Goal: Transaction & Acquisition: Purchase product/service

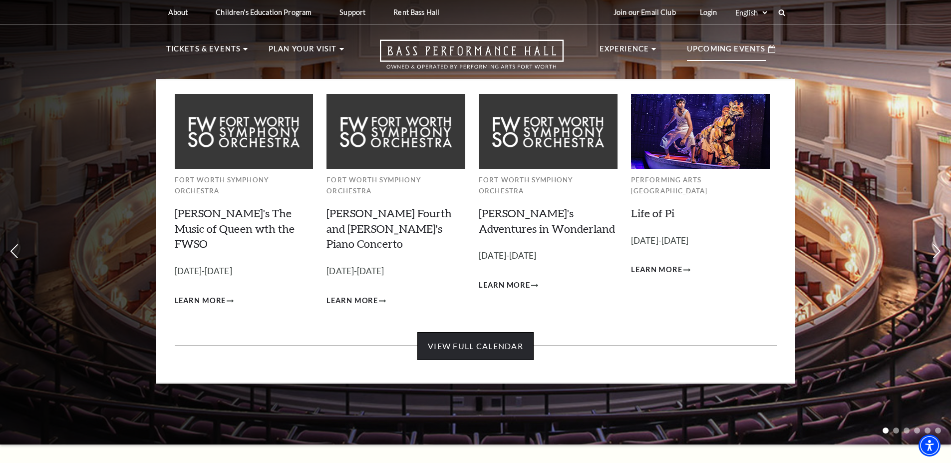
click at [484, 332] on link "View Full Calendar" at bounding box center [475, 346] width 116 height 28
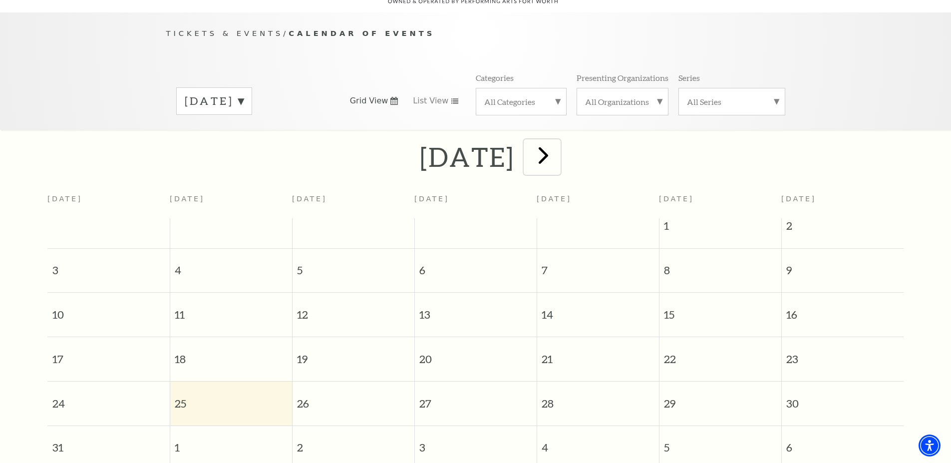
click at [557, 144] on span "next" at bounding box center [543, 155] width 28 height 28
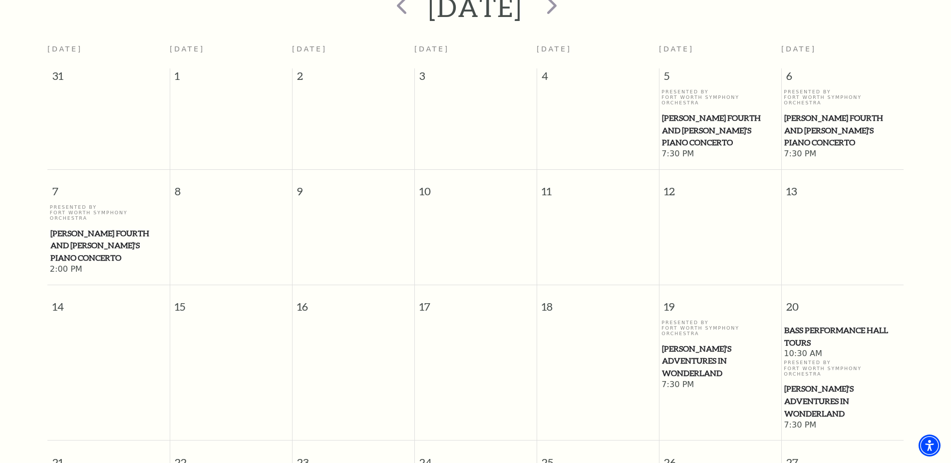
scroll to position [38, 0]
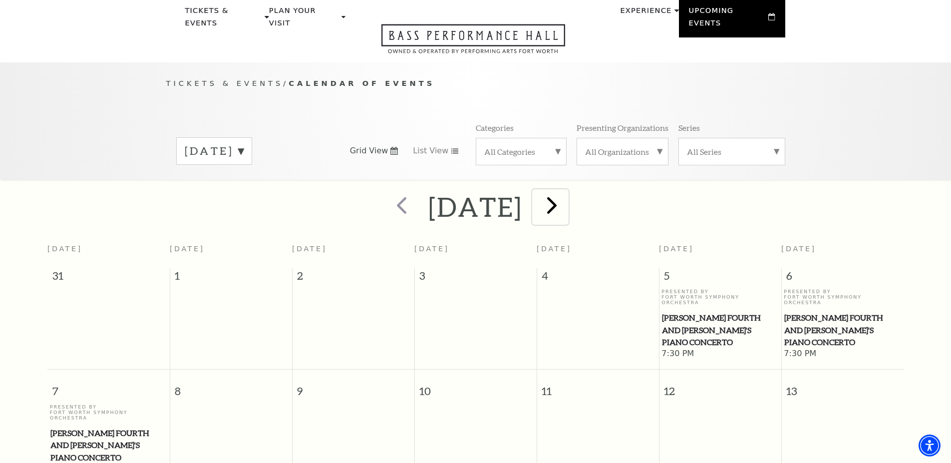
click at [566, 192] on span "next" at bounding box center [551, 205] width 28 height 28
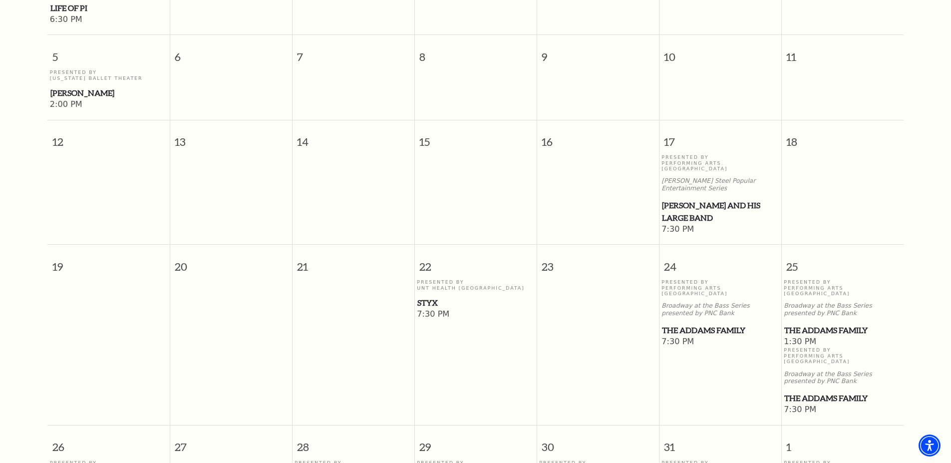
scroll to position [537, 0]
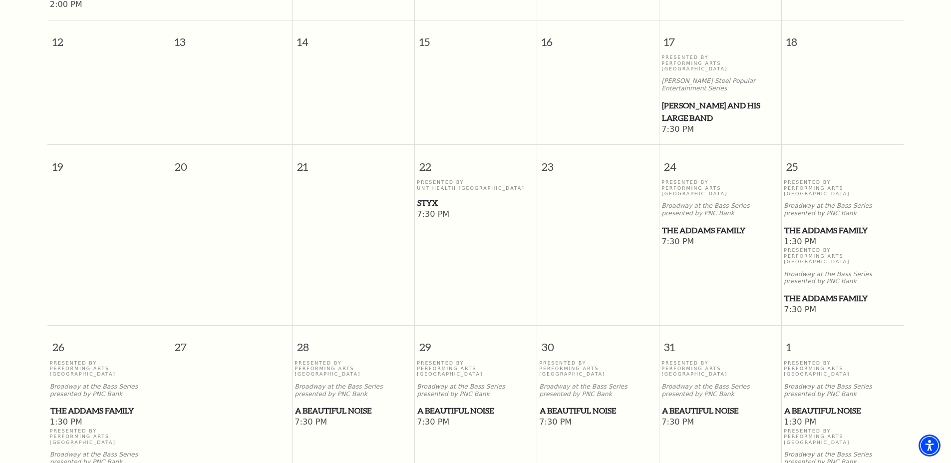
click at [820, 292] on span "The Addams Family" at bounding box center [842, 298] width 116 height 12
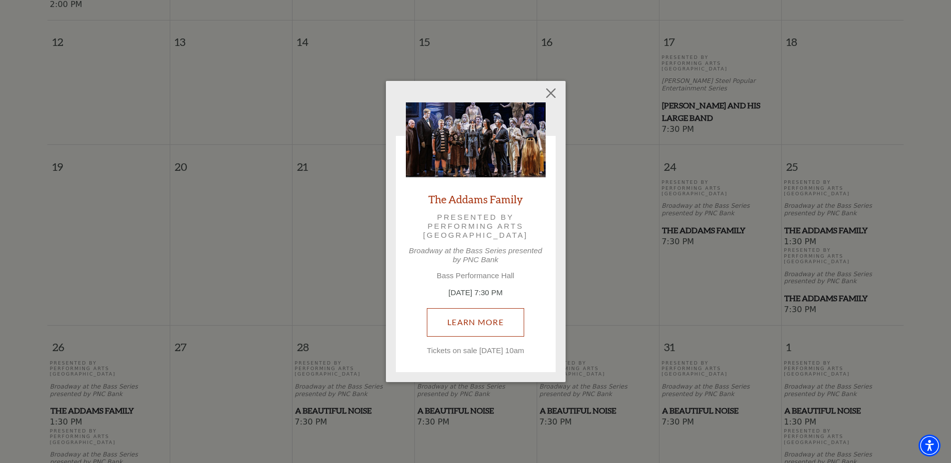
click at [481, 314] on link "Learn More" at bounding box center [475, 322] width 97 height 28
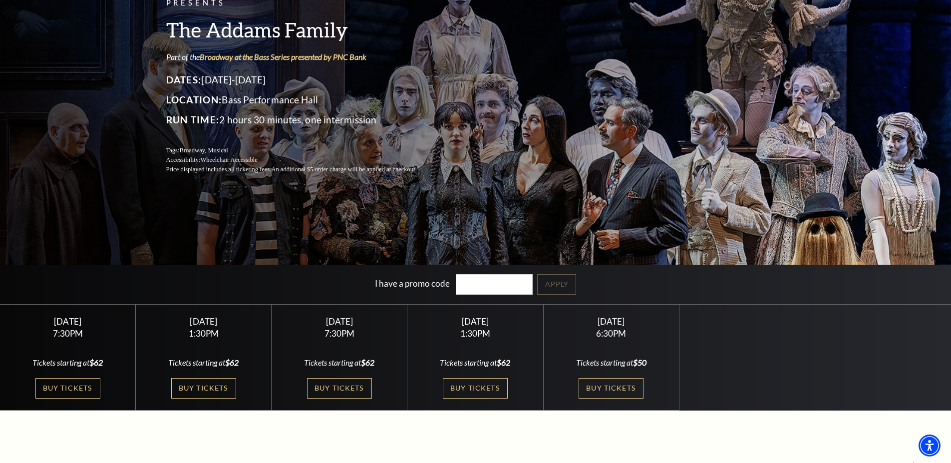
scroll to position [150, 0]
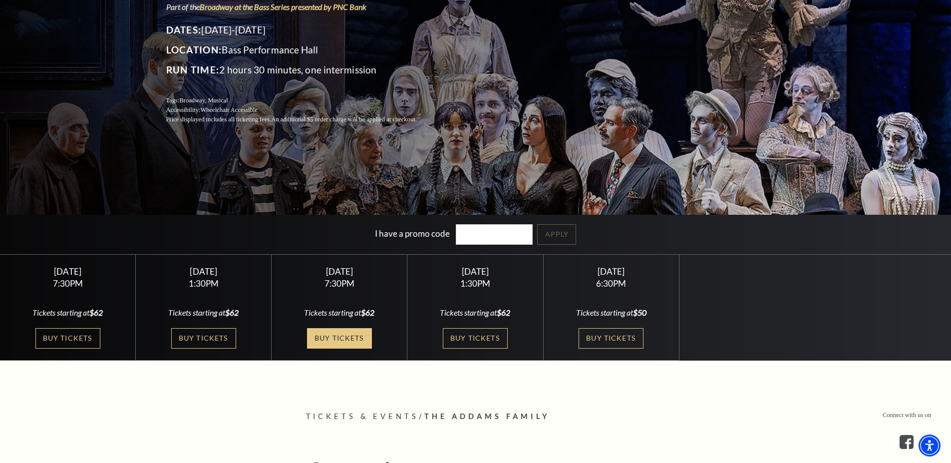
click at [340, 339] on link "Buy Tickets" at bounding box center [339, 338] width 65 height 20
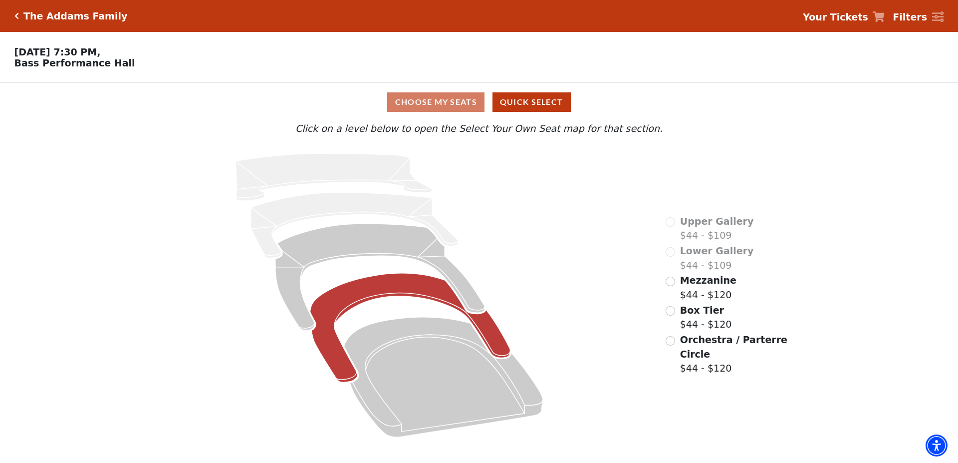
click at [397, 289] on icon at bounding box center [410, 327] width 200 height 109
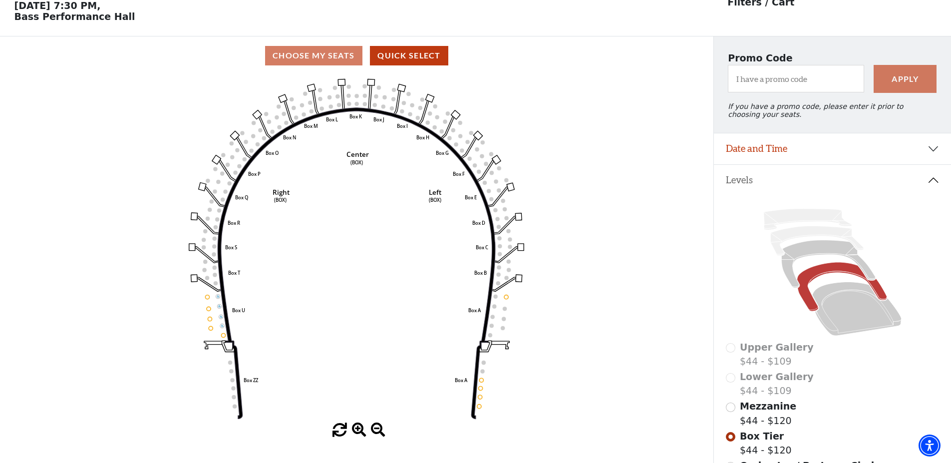
scroll to position [96, 0]
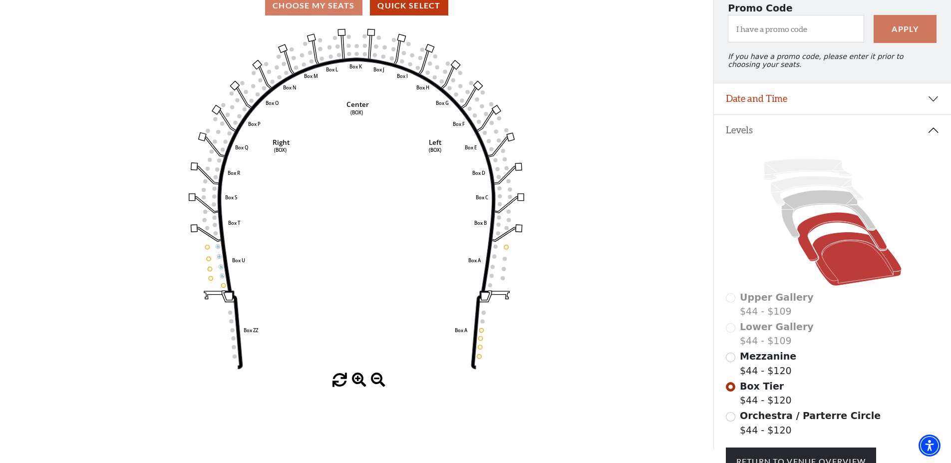
click at [848, 272] on icon at bounding box center [856, 259] width 89 height 54
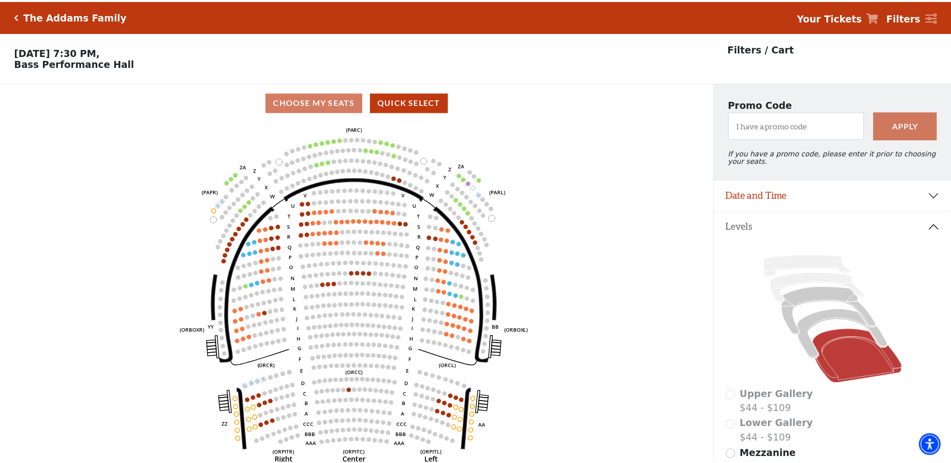
scroll to position [46, 0]
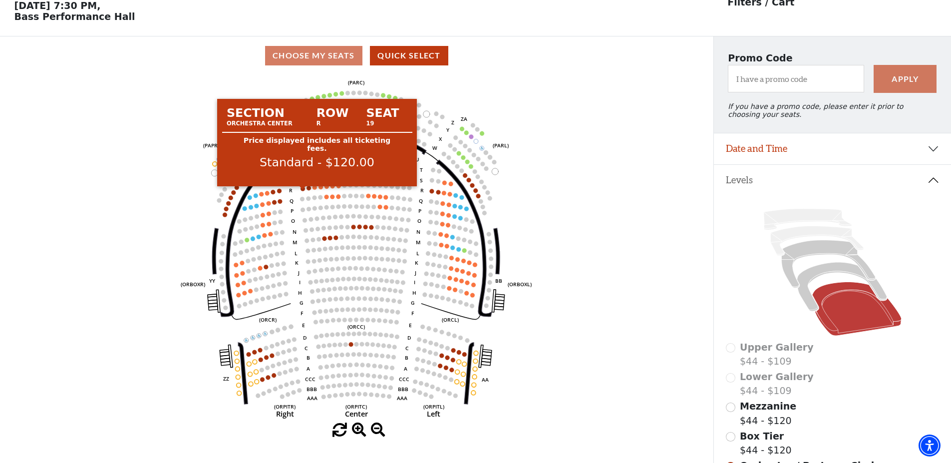
click at [301, 191] on circle at bounding box center [303, 188] width 4 height 4
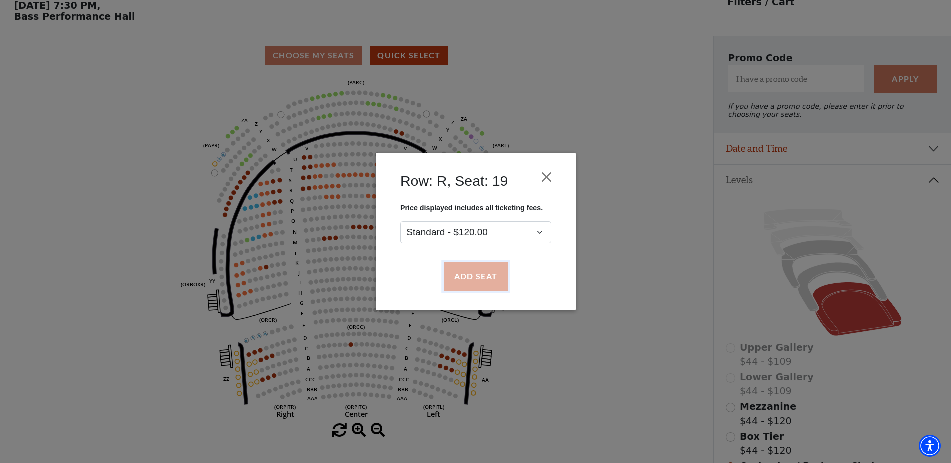
click at [488, 278] on button "Add Seat" at bounding box center [475, 276] width 64 height 28
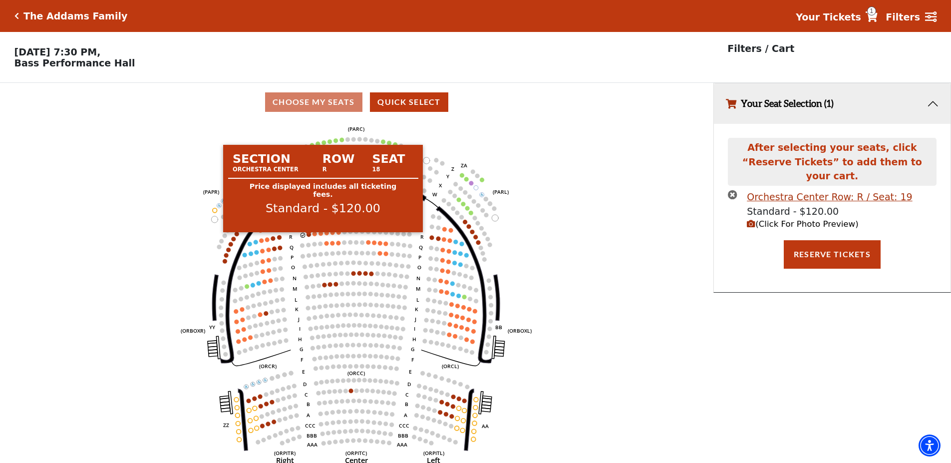
click at [308, 237] on circle at bounding box center [309, 234] width 4 height 4
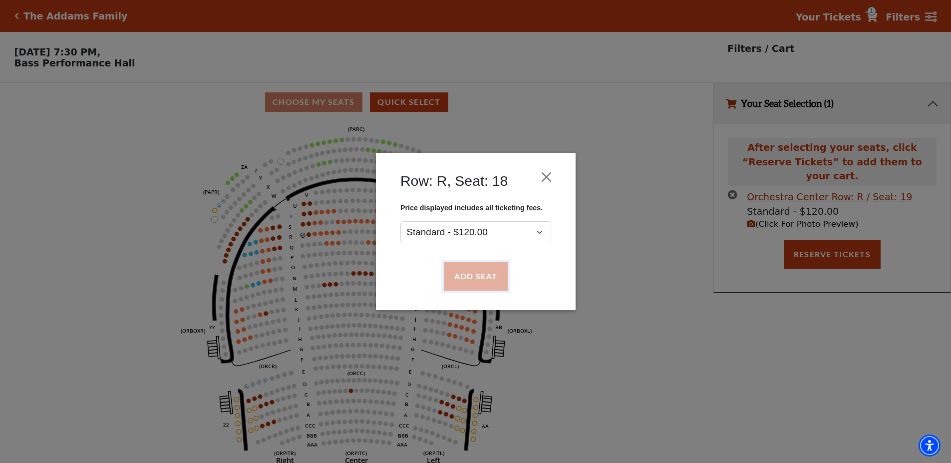
click at [474, 282] on button "Add Seat" at bounding box center [475, 276] width 64 height 28
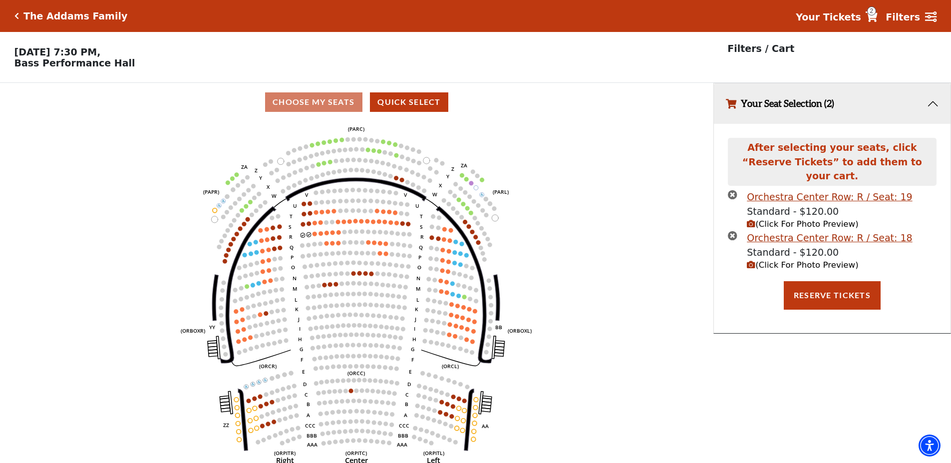
click at [307, 237] on use "Seat Selected" at bounding box center [308, 234] width 5 height 5
click at [300, 238] on icon "Left (ORPITL) Right (ORPITR) Center (ORPITC) ZZ AA YY BB ZA ZA (ORCL) (ORCR) (O…" at bounding box center [356, 295] width 642 height 348
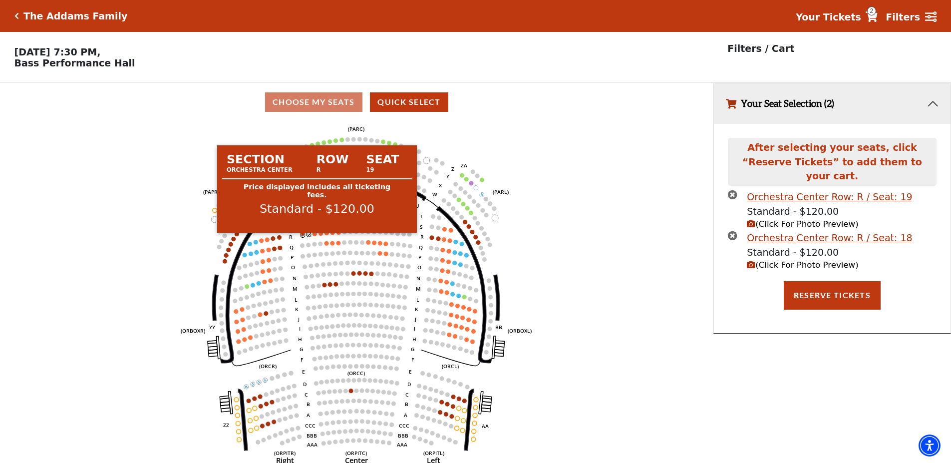
click at [303, 237] on circle at bounding box center [303, 235] width 4 height 4
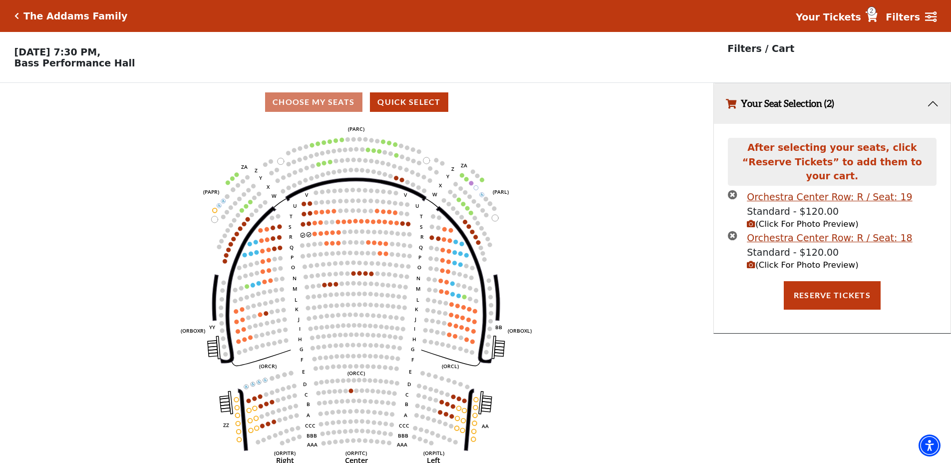
click at [306, 238] on icon "Left (ORPITL) Right (ORPITR) Center (ORPITC) ZZ AA YY BB ZA ZA (ORCL) (ORCR) (O…" at bounding box center [356, 295] width 642 height 348
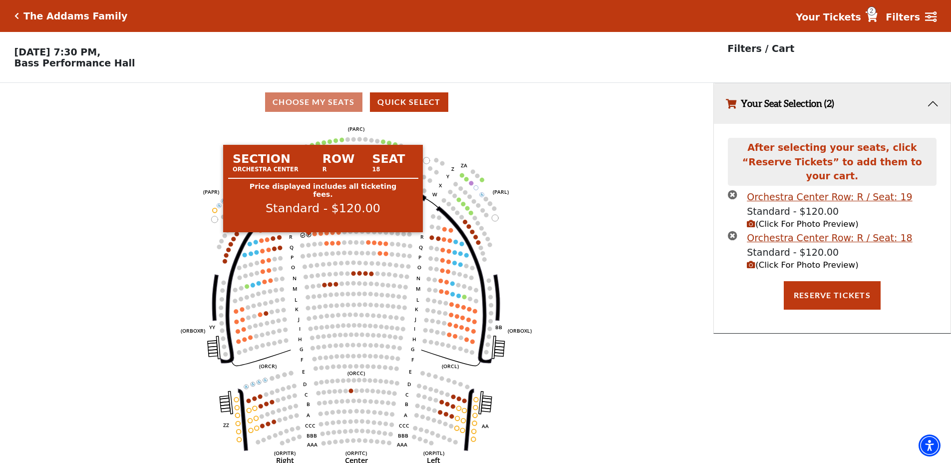
click at [309, 237] on circle at bounding box center [309, 234] width 4 height 4
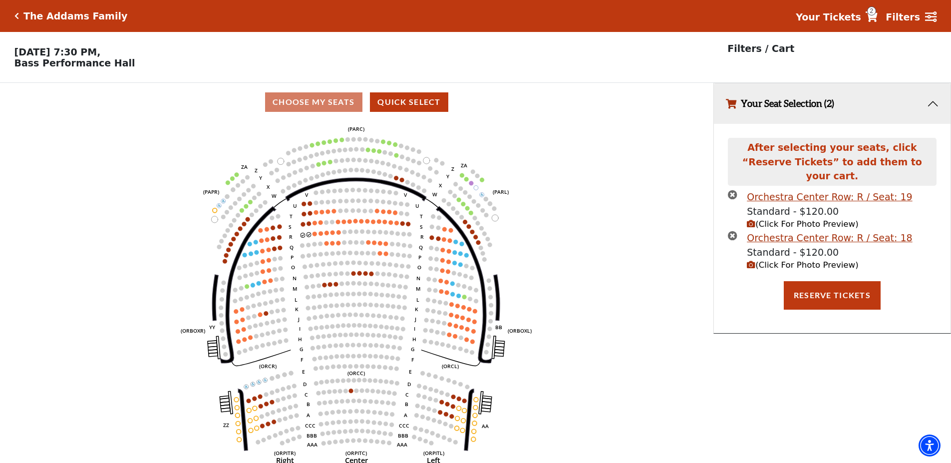
click at [732, 190] on icon "times-circle" at bounding box center [732, 194] width 9 height 9
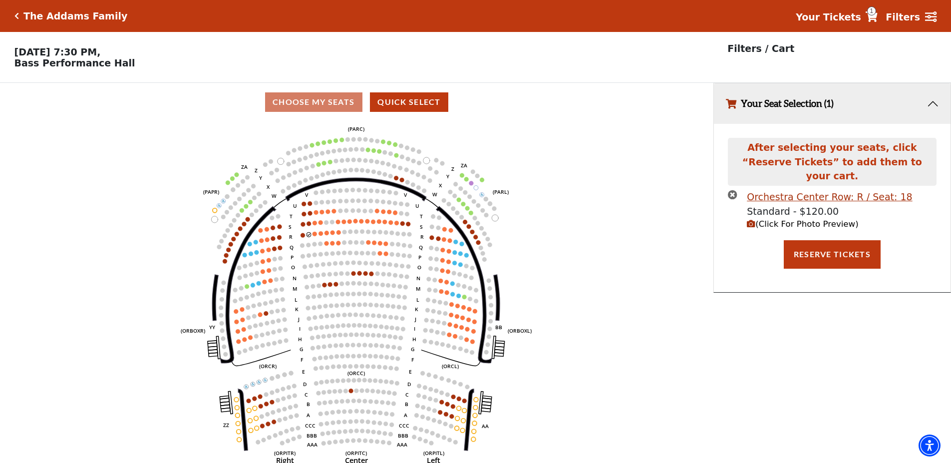
click at [730, 190] on icon "times-circle" at bounding box center [732, 194] width 9 height 9
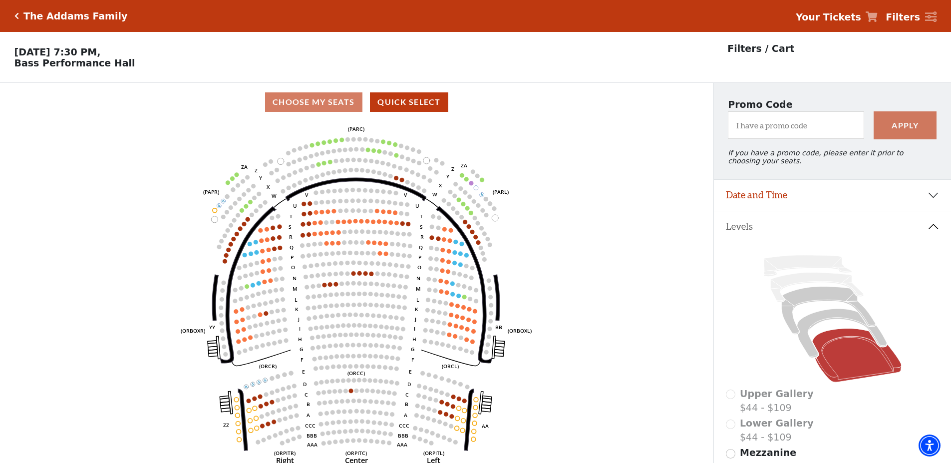
scroll to position [186, 0]
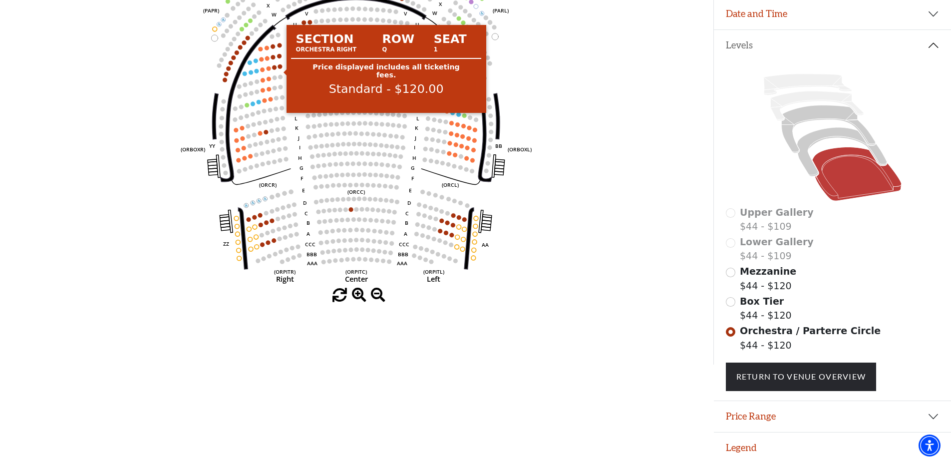
click at [281, 67] on circle at bounding box center [280, 66] width 4 height 4
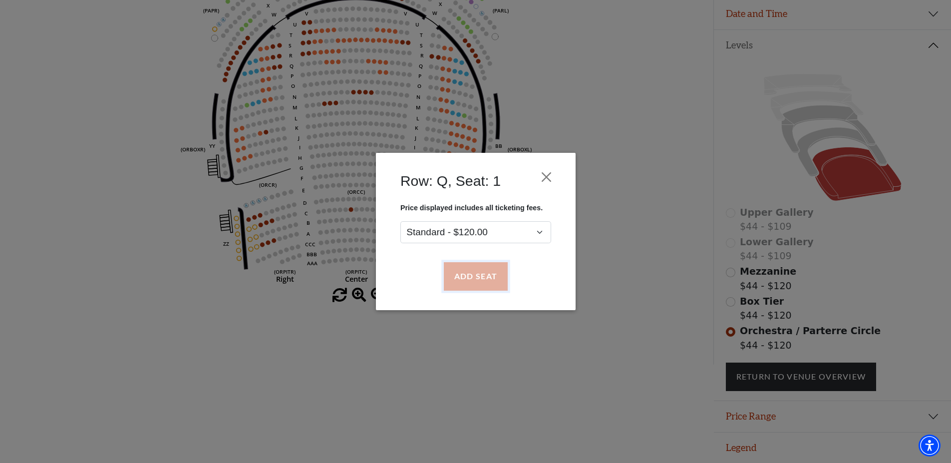
click at [486, 275] on button "Add Seat" at bounding box center [475, 276] width 64 height 28
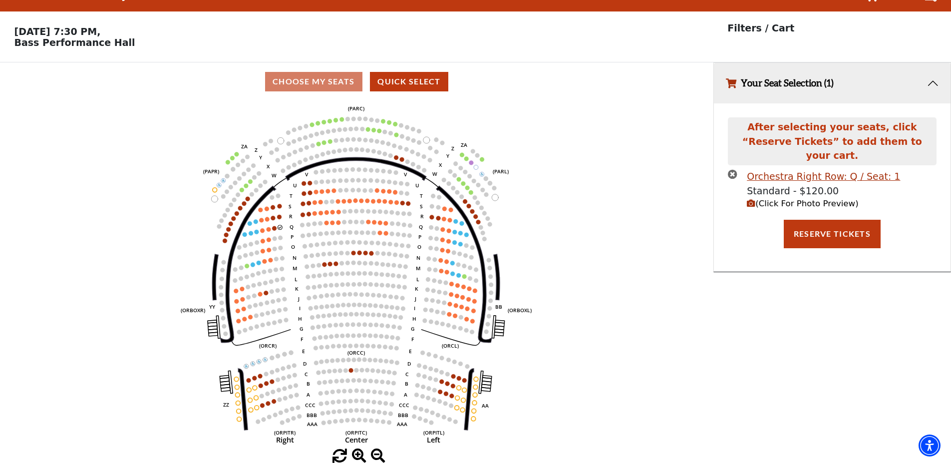
scroll to position [0, 0]
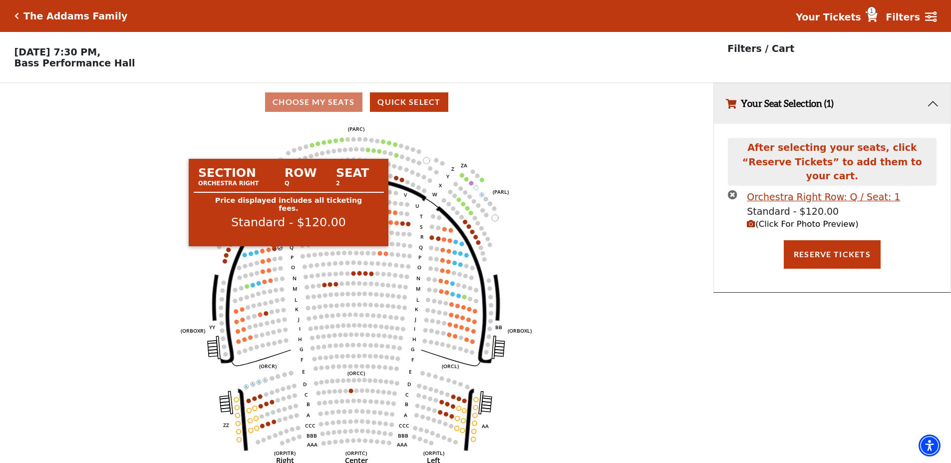
click at [274, 251] on circle at bounding box center [274, 248] width 4 height 4
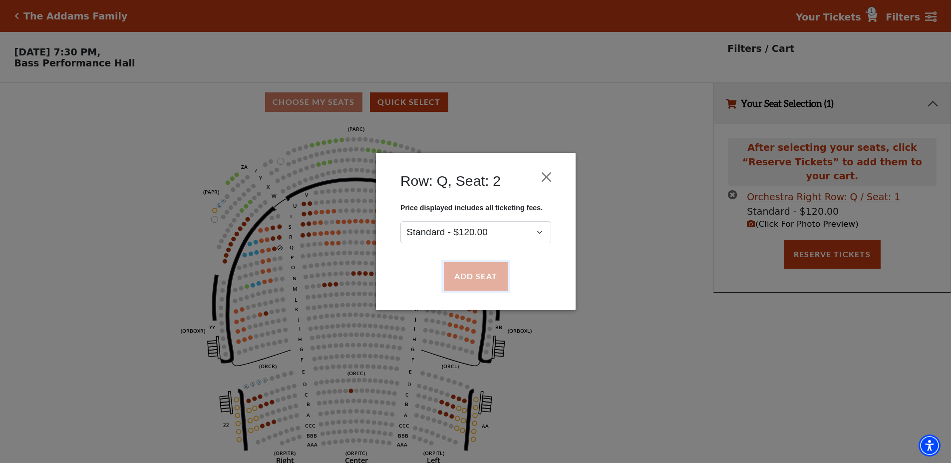
click at [476, 275] on button "Add Seat" at bounding box center [475, 276] width 64 height 28
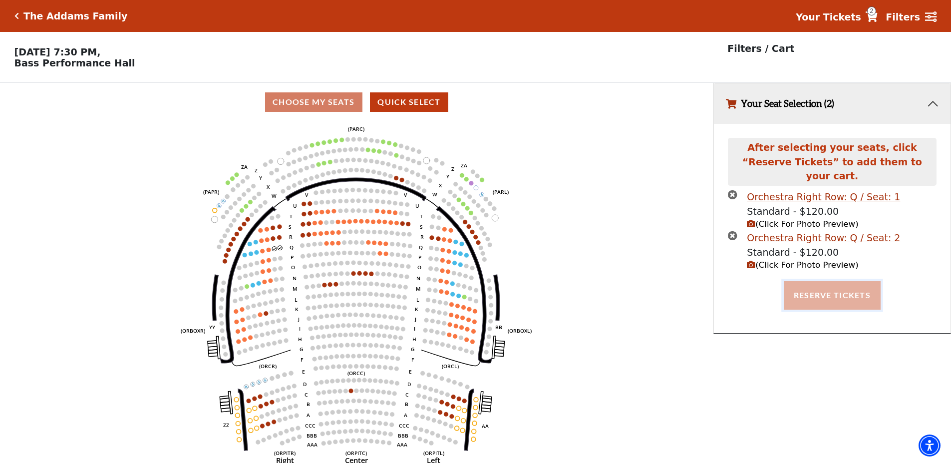
click at [826, 284] on button "Reserve Tickets" at bounding box center [831, 295] width 97 height 28
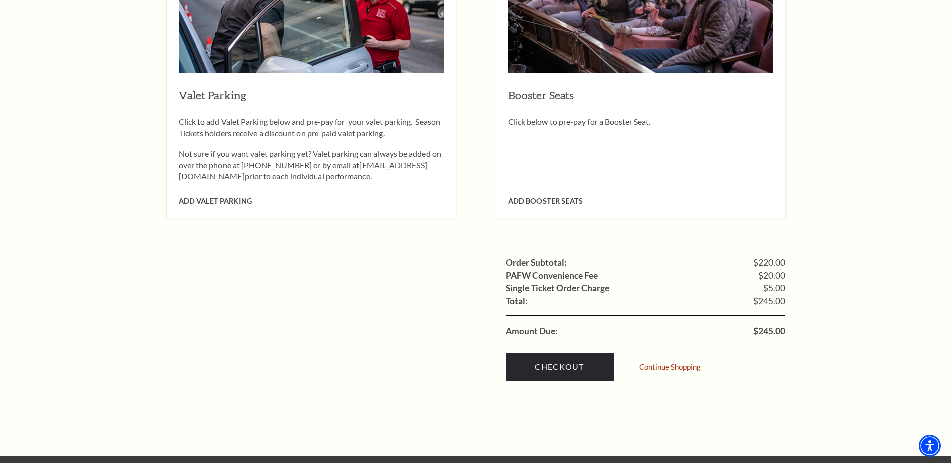
scroll to position [848, 0]
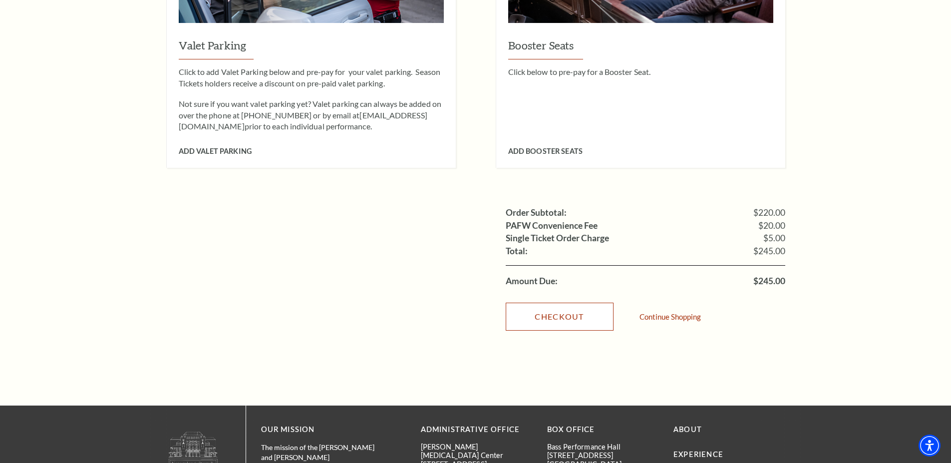
click at [556, 302] on link "Checkout" at bounding box center [560, 316] width 108 height 28
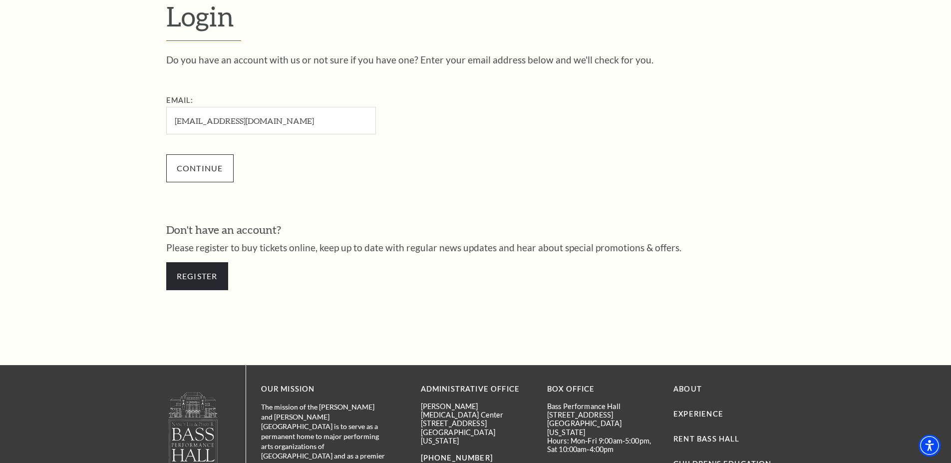
type input "[EMAIL_ADDRESS][DOMAIN_NAME]"
click at [200, 164] on input "Continue" at bounding box center [199, 168] width 67 height 28
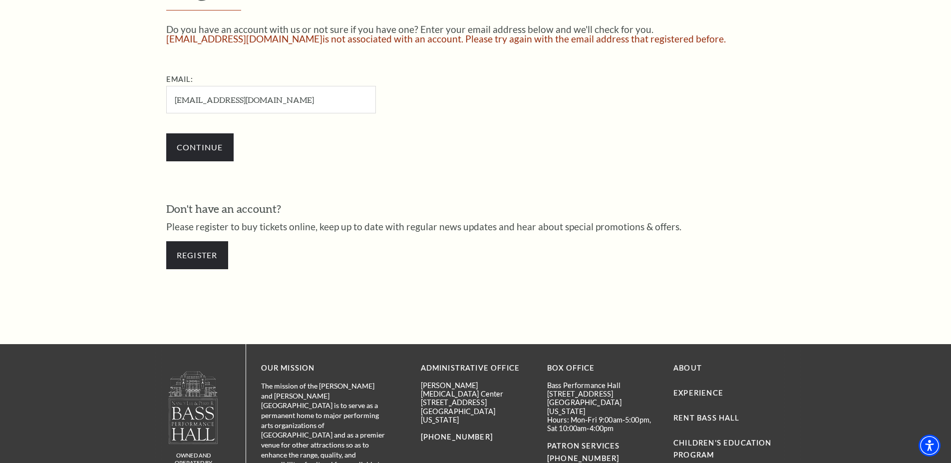
scroll to position [414, 0]
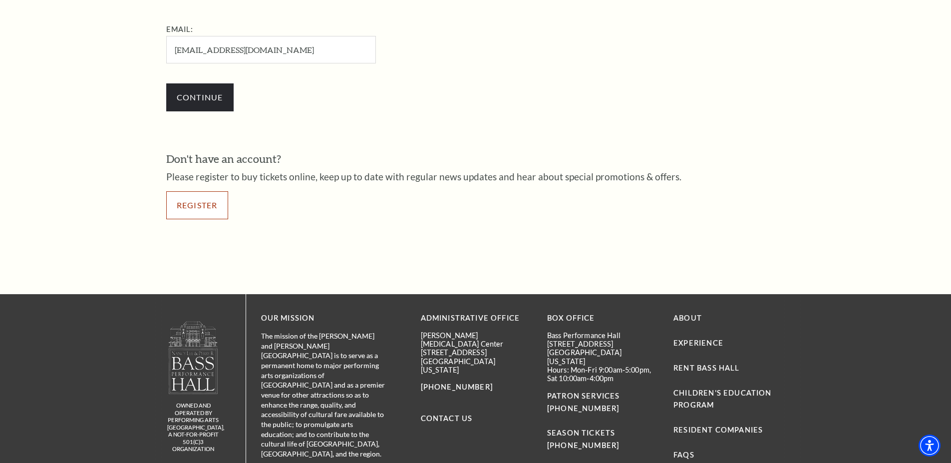
click at [190, 201] on link "Register" at bounding box center [197, 205] width 62 height 28
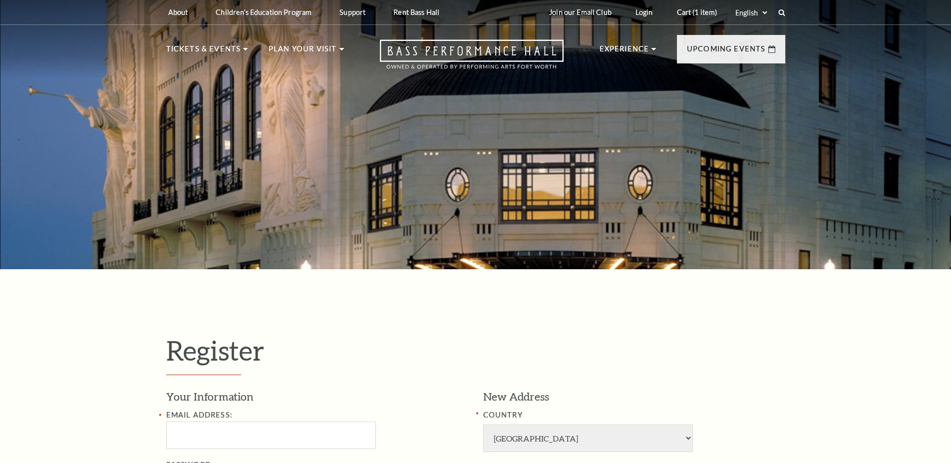
select select "1"
select select "TX"
click at [220, 421] on input "text" at bounding box center [271, 434] width 210 height 27
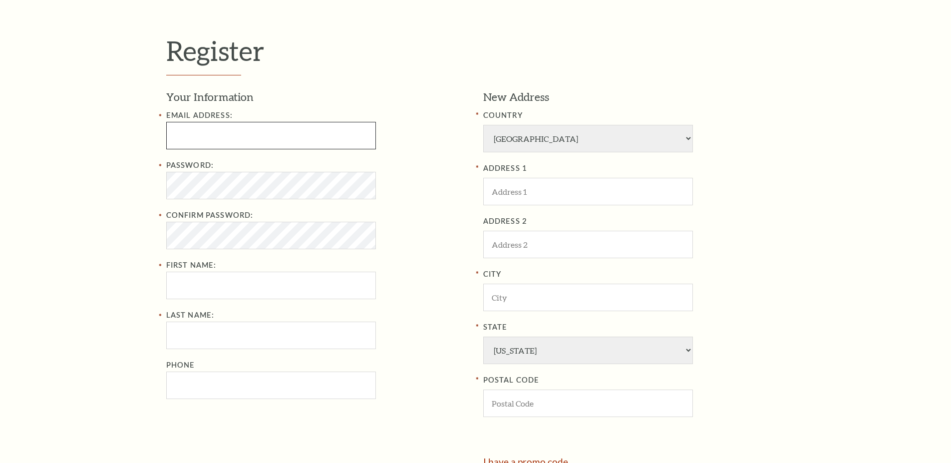
scroll to position [299, 0]
type input "go7n7zo@yahoo.com"
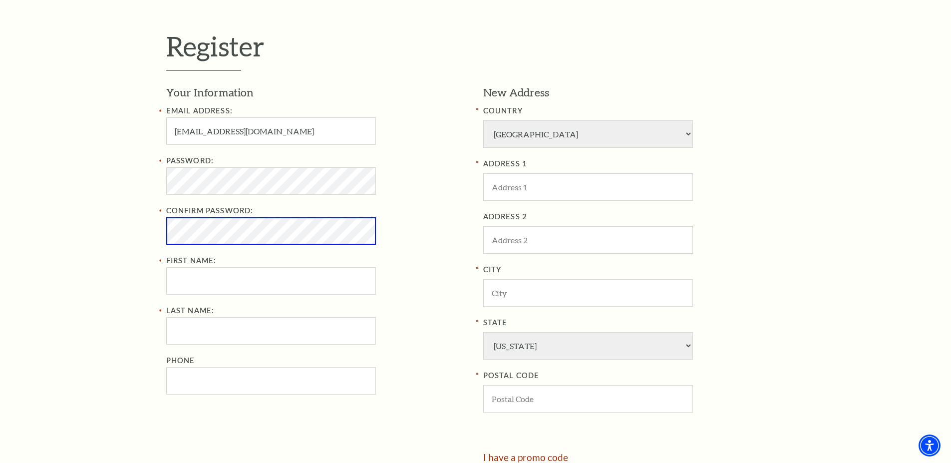
scroll to position [295, 0]
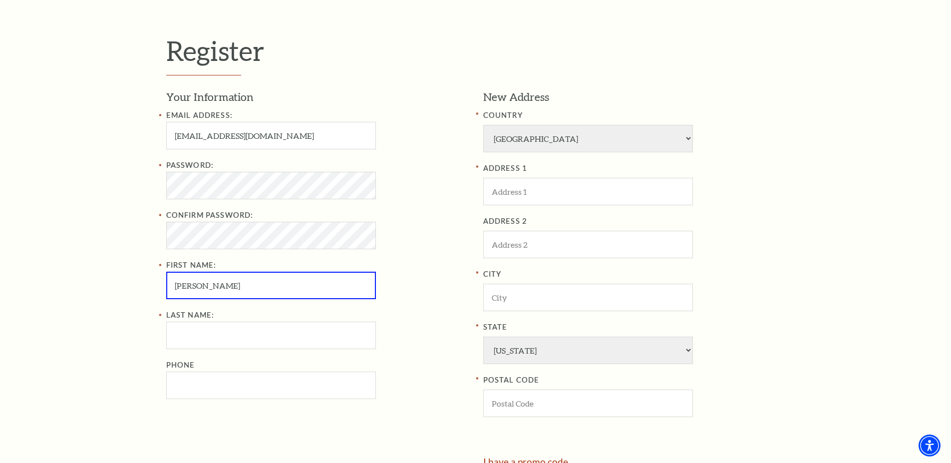
type input "Jason"
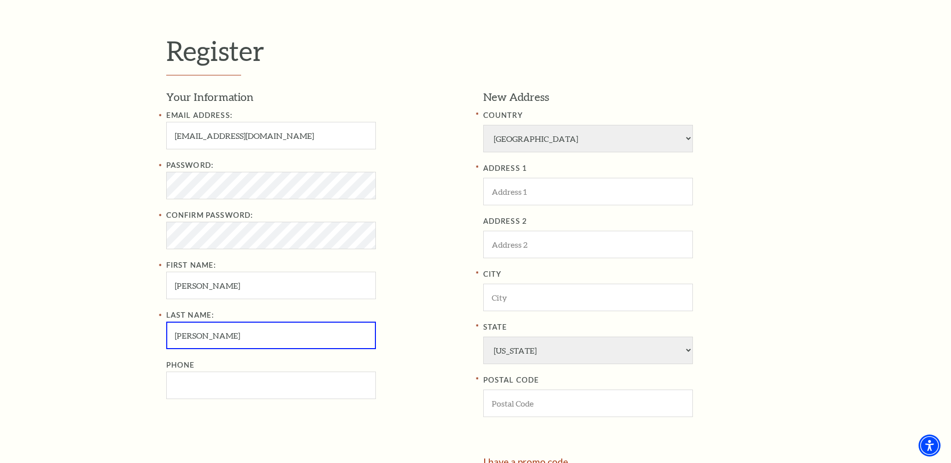
type input "Goldman"
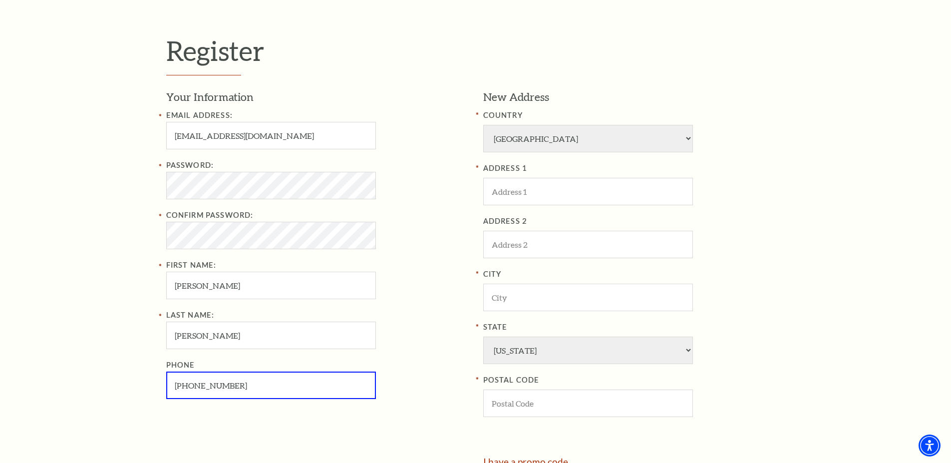
type input "817-538-7743"
click at [601, 192] on input "ADDRESS 1" at bounding box center [588, 191] width 210 height 27
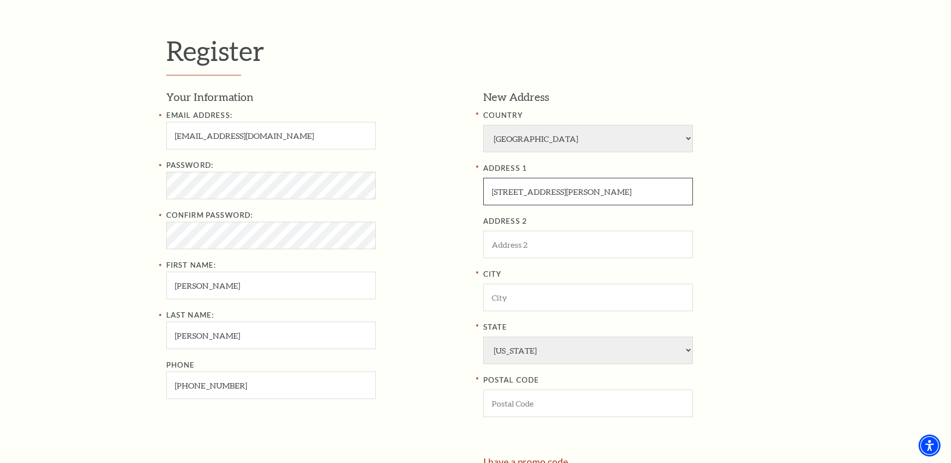
type input "4704 Villa Vera Drive"
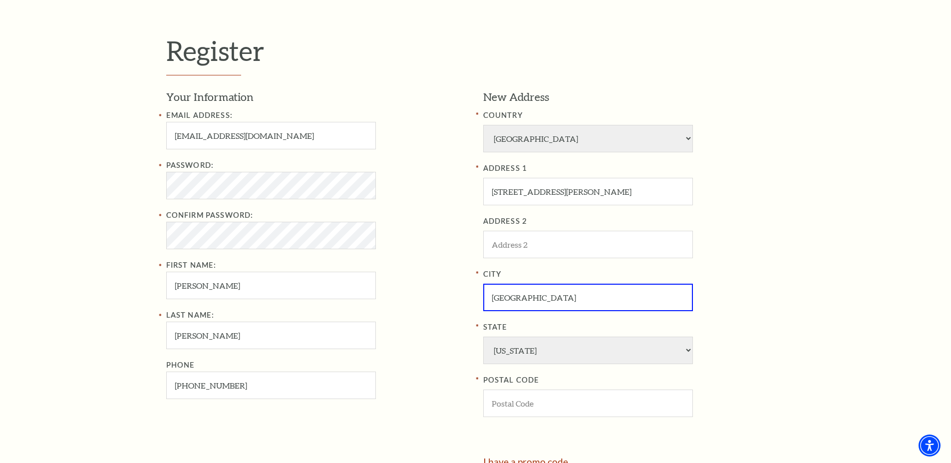
type input "Arlington"
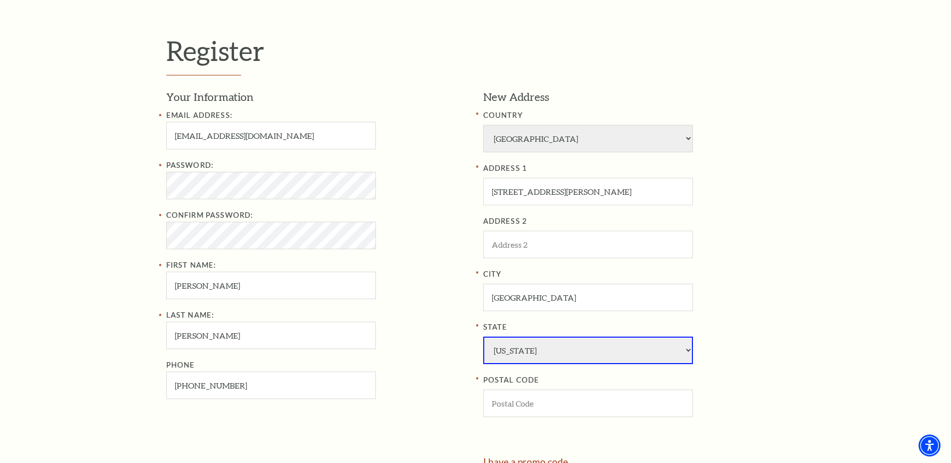
select select "TX"
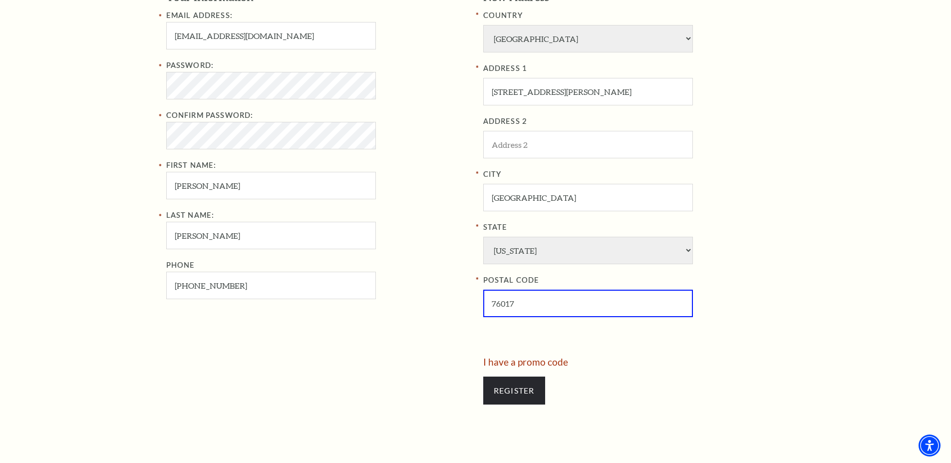
scroll to position [445, 0]
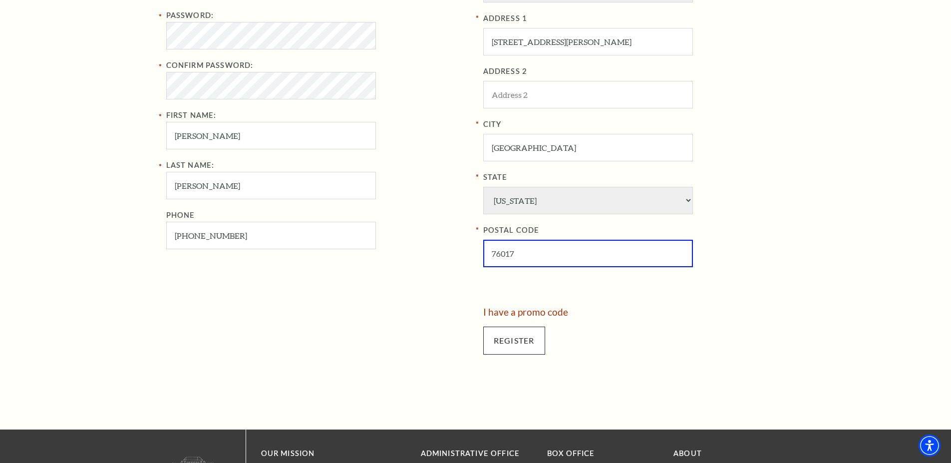
type input "76017"
click at [513, 340] on input "Register" at bounding box center [514, 340] width 62 height 28
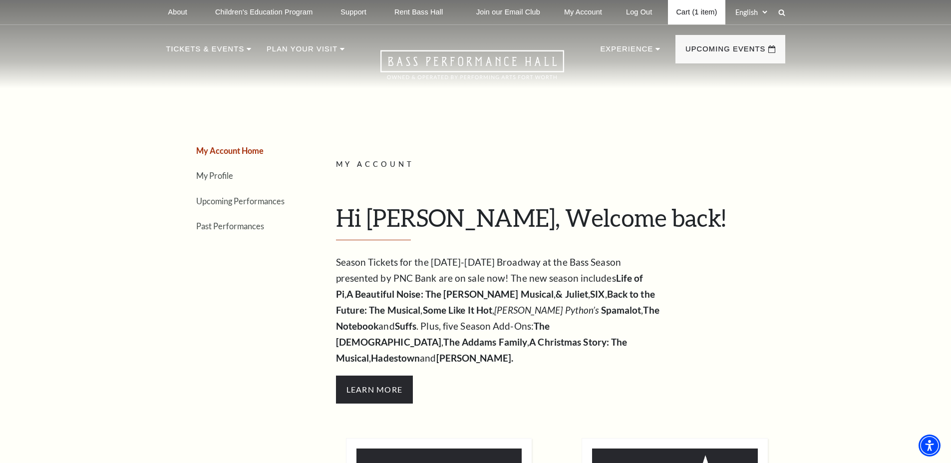
click at [695, 13] on link "Cart (1 item)" at bounding box center [696, 12] width 57 height 24
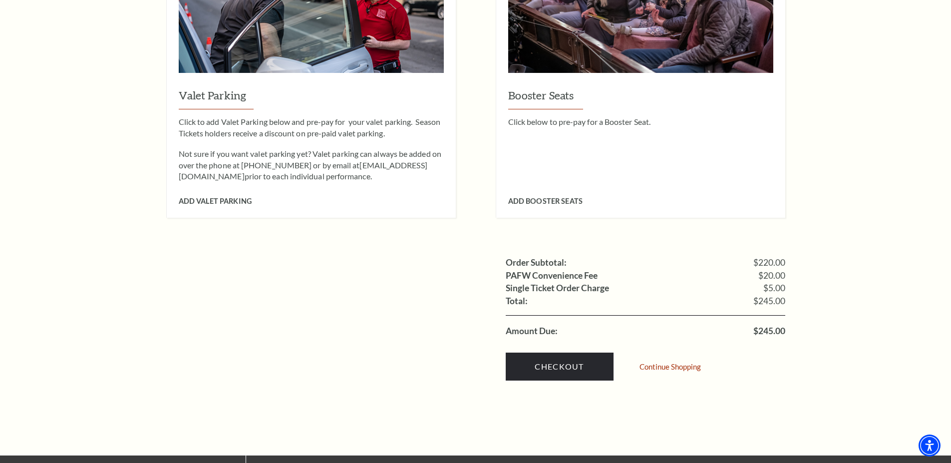
scroll to position [898, 0]
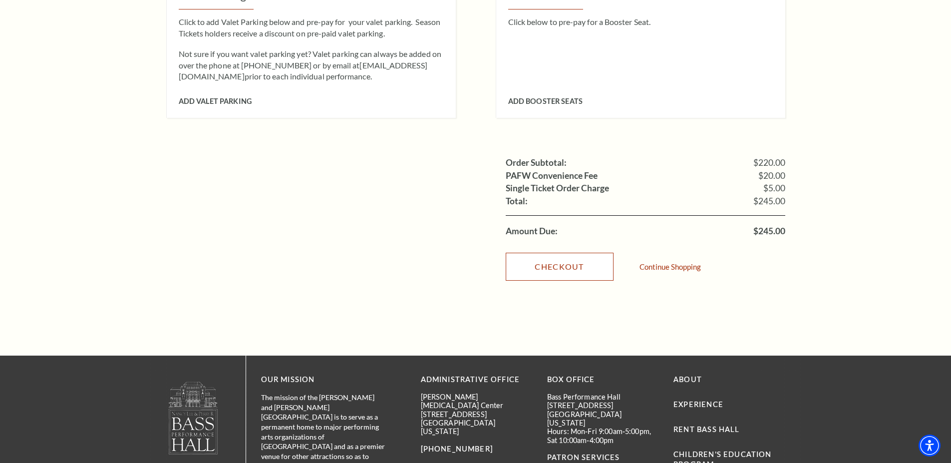
click at [562, 253] on link "Checkout" at bounding box center [560, 267] width 108 height 28
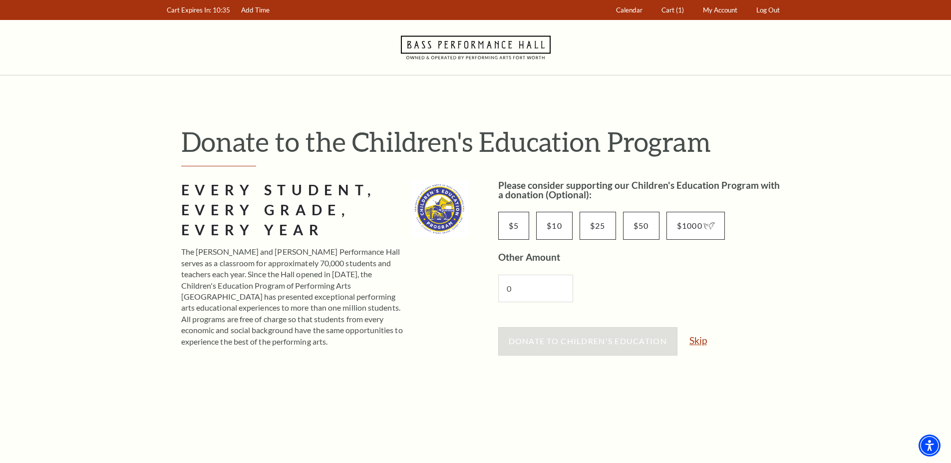
click at [698, 339] on link "Skip" at bounding box center [697, 339] width 17 height 9
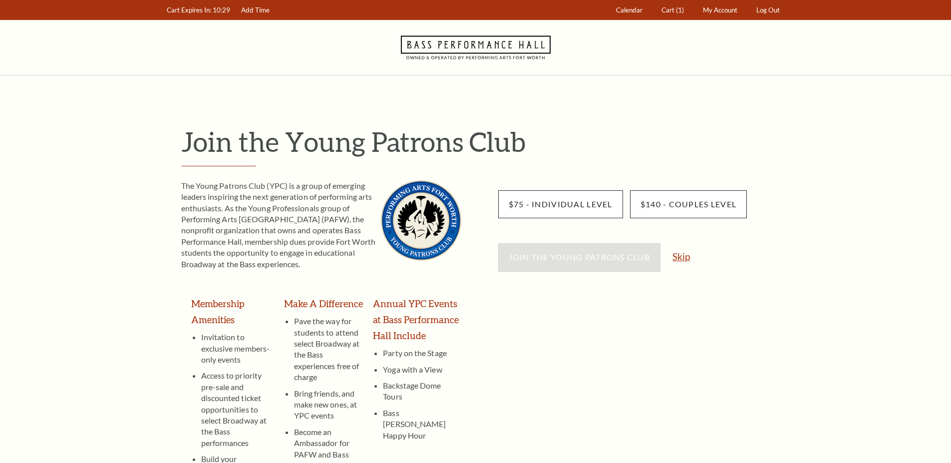
click at [684, 259] on link "Skip" at bounding box center [680, 256] width 17 height 9
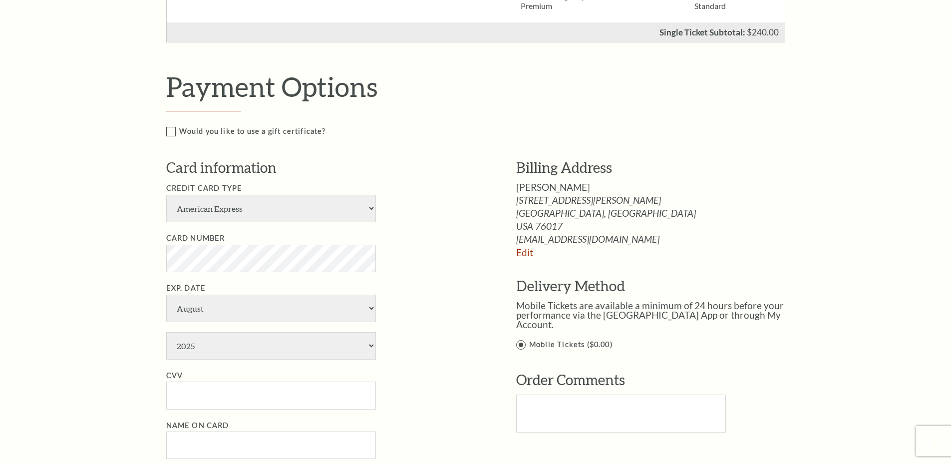
scroll to position [449, 0]
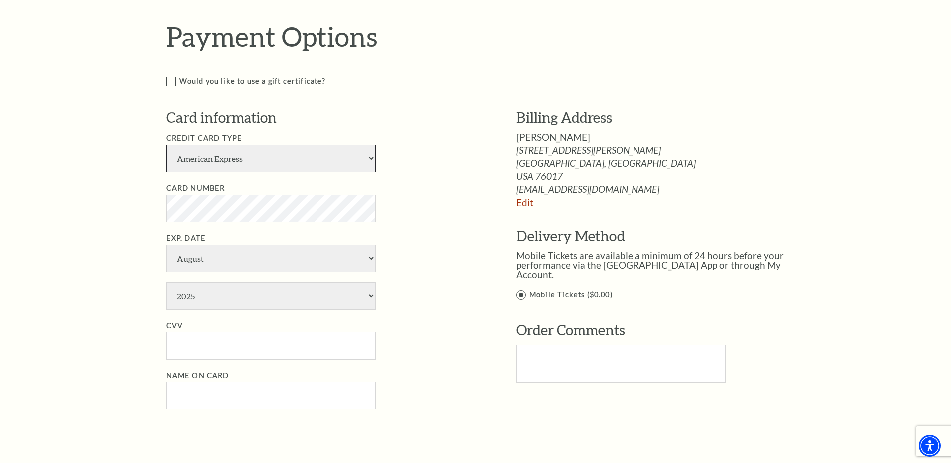
click at [371, 157] on select "American Express Visa Master Card Discover" at bounding box center [271, 158] width 210 height 27
select select "24"
click at [166, 145] on select "American Express Visa Master Card Discover" at bounding box center [271, 158] width 210 height 27
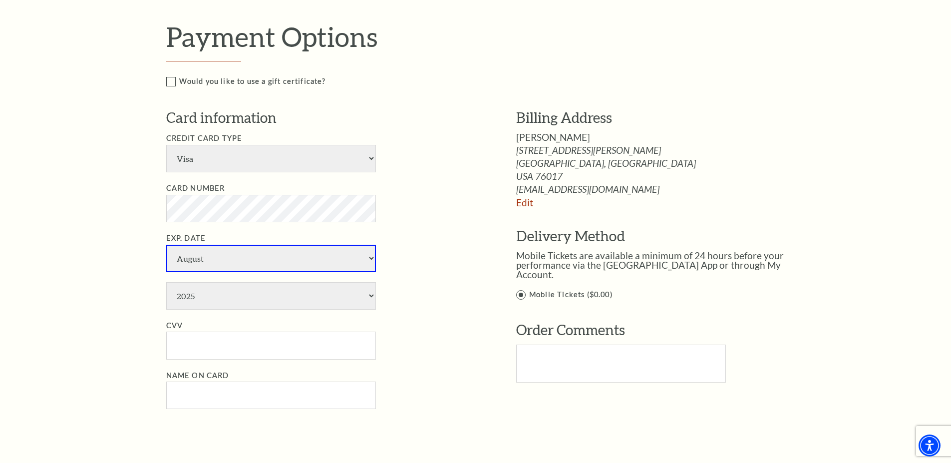
click at [372, 257] on select "January February March April May June July August September October November De…" at bounding box center [271, 258] width 210 height 27
select select "7"
click at [166, 245] on select "January February March April May June July August September October November De…" at bounding box center [271, 258] width 210 height 27
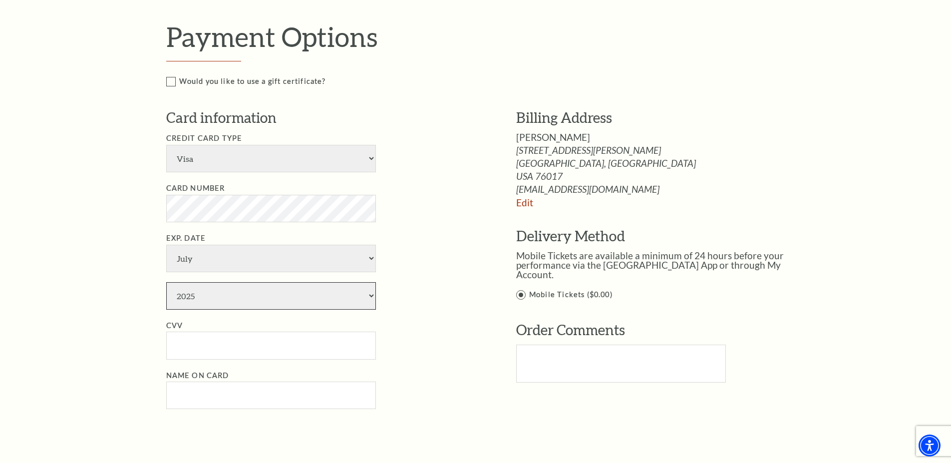
click at [369, 294] on select "2025 2026 2027 2028 2029 2030 2031 2032 2033 2034" at bounding box center [271, 295] width 210 height 27
select select "2029"
click at [166, 282] on select "2025 2026 2027 2028 2029 2030 2031 2032 2033 2034" at bounding box center [271, 295] width 210 height 27
click at [212, 337] on input "CVV" at bounding box center [271, 344] width 210 height 27
type input "541"
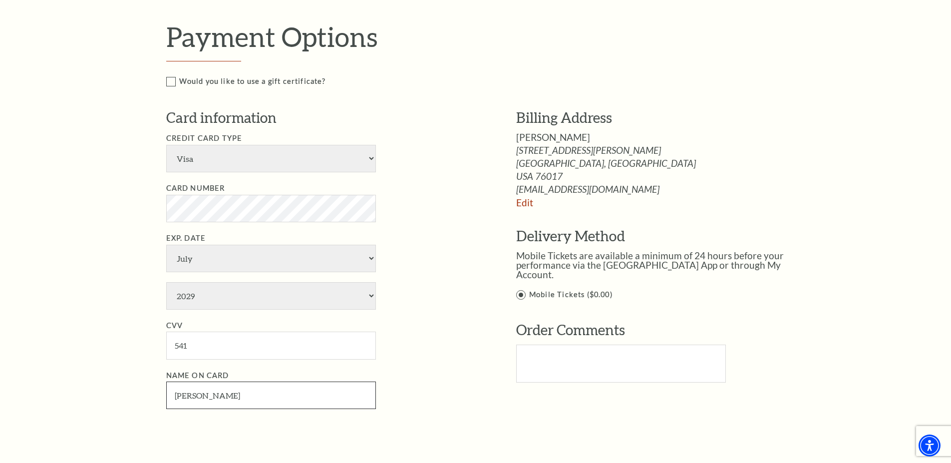
click at [252, 391] on input "Jason" at bounding box center [271, 394] width 210 height 27
type input "Jason T Goldman"
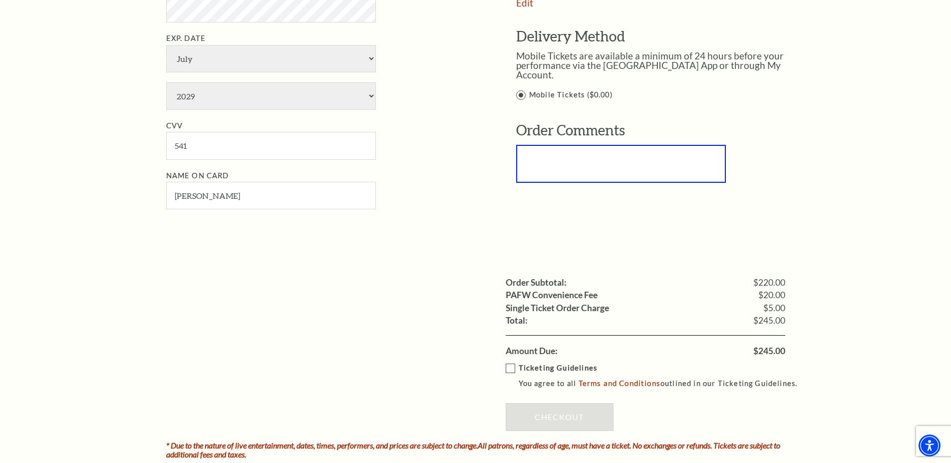
scroll to position [699, 0]
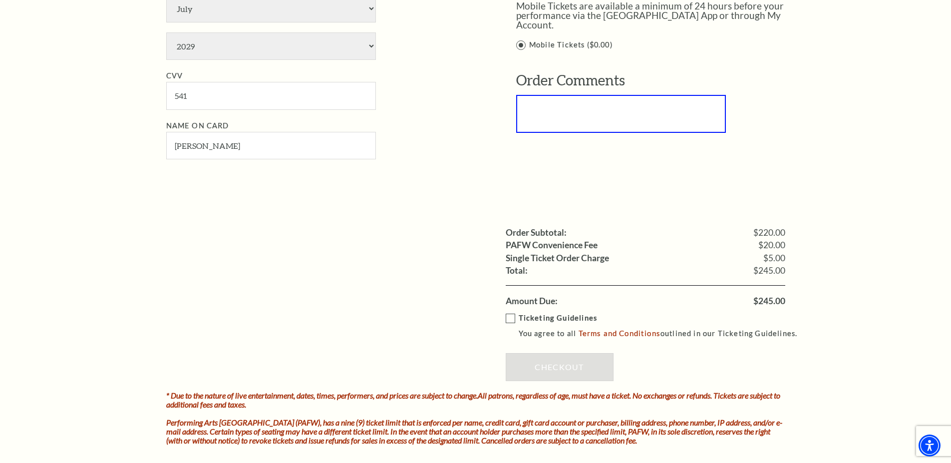
click at [510, 317] on label "Ticketing Guidelines You agree to all Terms and Conditions outlined in our Tick…" at bounding box center [656, 325] width 301 height 27
click at [0, 0] on input "Ticketing Guidelines You agree to all Terms and Conditions outlined in our Tick…" at bounding box center [0, 0] width 0 height 0
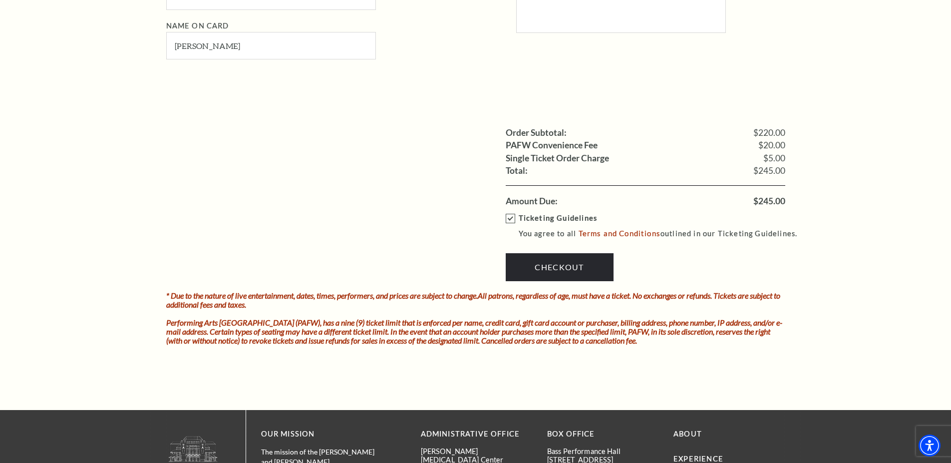
scroll to position [848, 0]
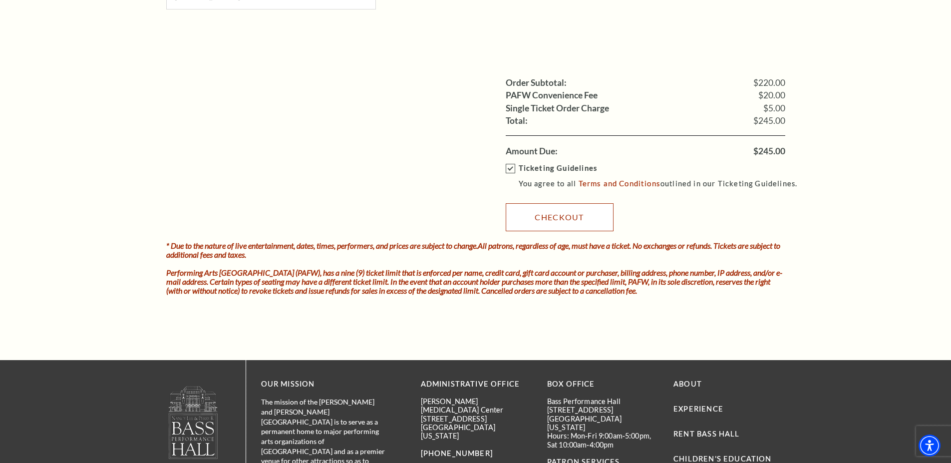
click at [561, 218] on link "Checkout" at bounding box center [560, 217] width 108 height 28
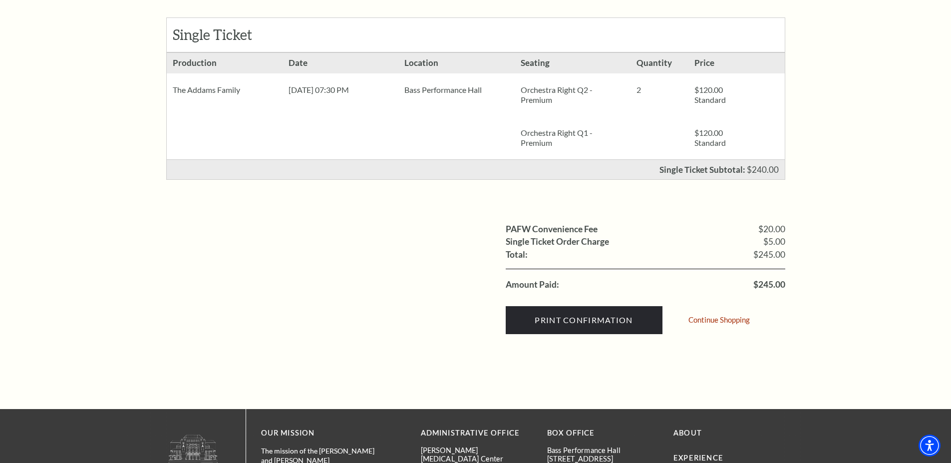
scroll to position [250, 0]
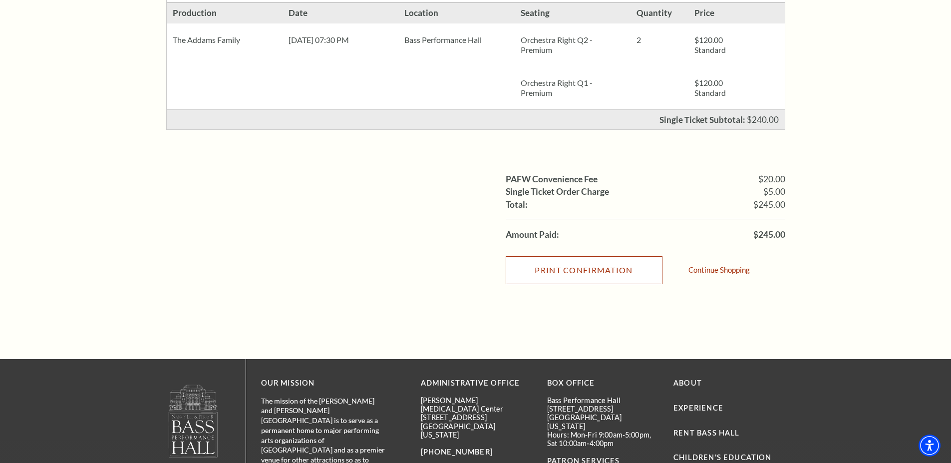
click at [583, 269] on input "Print Confirmation" at bounding box center [584, 270] width 157 height 28
